Goal: Task Accomplishment & Management: Manage account settings

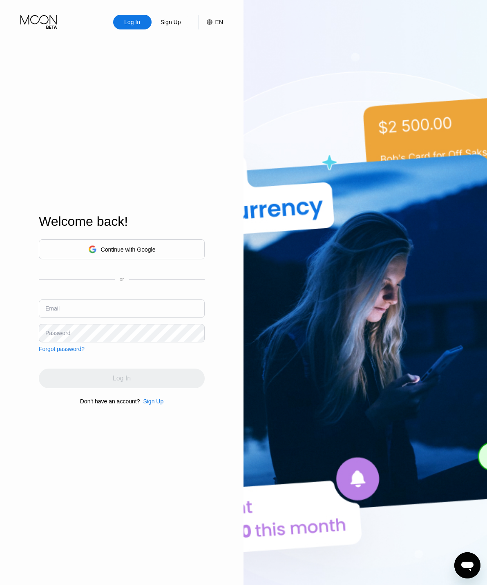
click at [142, 314] on input "text" at bounding box center [122, 308] width 166 height 18
type input "R"
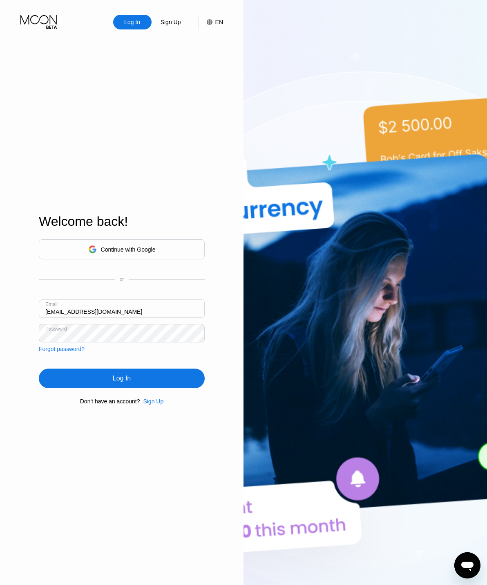
click at [177, 387] on div "Log In" at bounding box center [122, 378] width 166 height 20
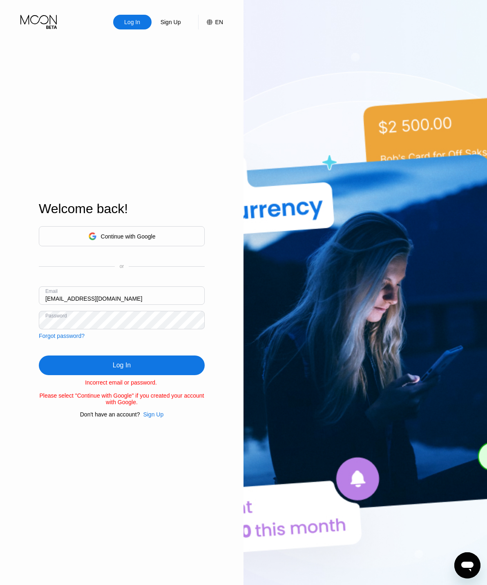
click at [150, 305] on input "[EMAIL_ADDRESS][DOMAIN_NAME]" at bounding box center [122, 295] width 166 height 18
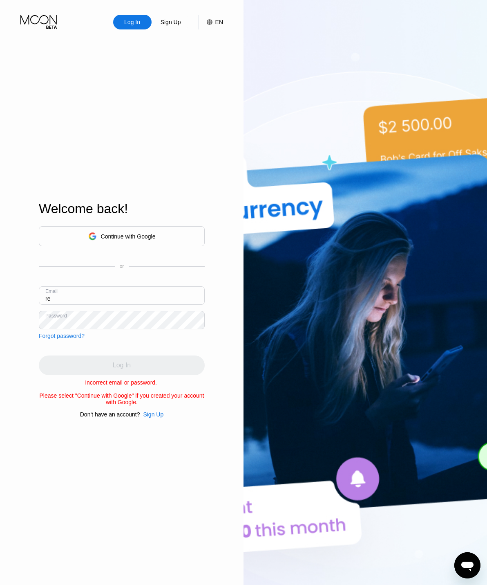
type input "r"
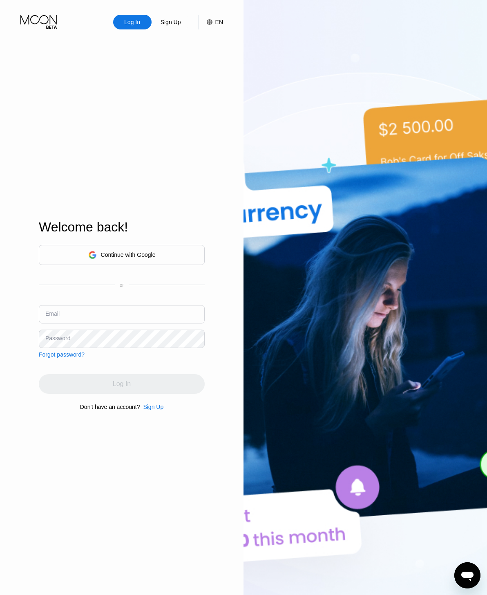
click at [169, 318] on input "text" at bounding box center [122, 314] width 166 height 18
